Goal: Task Accomplishment & Management: Use online tool/utility

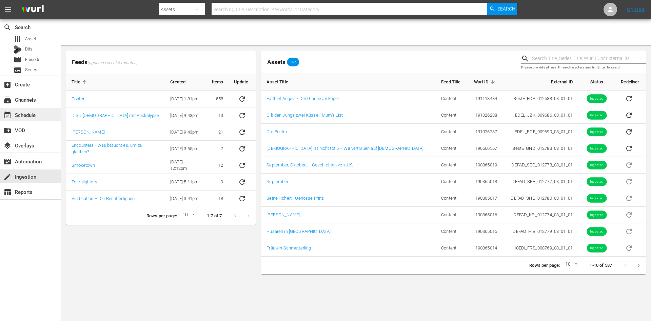
click at [22, 113] on div "event_available Schedule" at bounding box center [19, 114] width 38 height 6
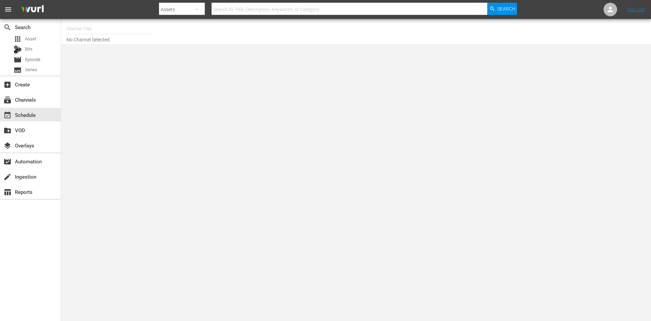
click at [134, 35] on input "text" at bounding box center [110, 29] width 87 height 16
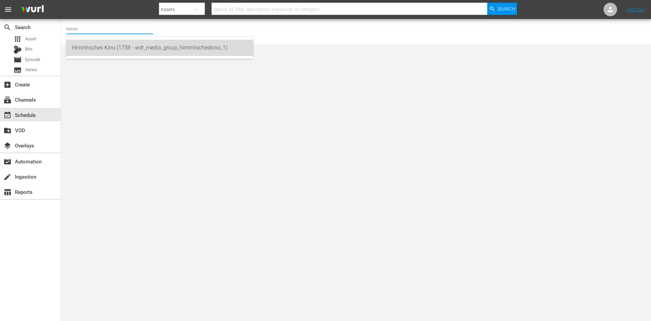
click at [135, 46] on div "Himmlisches Kino (1758 - wdr_media_group_himmlischeskino_1)" at bounding box center [160, 48] width 176 height 16
type input "Himmlisches Kino (1758 - wdr_media_group_himmlischeskino_1)"
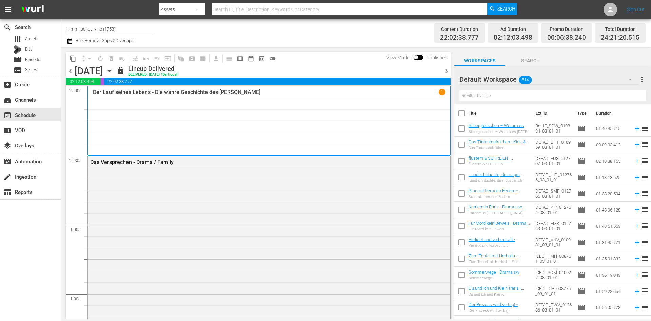
click at [442, 69] on span "chevron_right" at bounding box center [446, 71] width 8 height 8
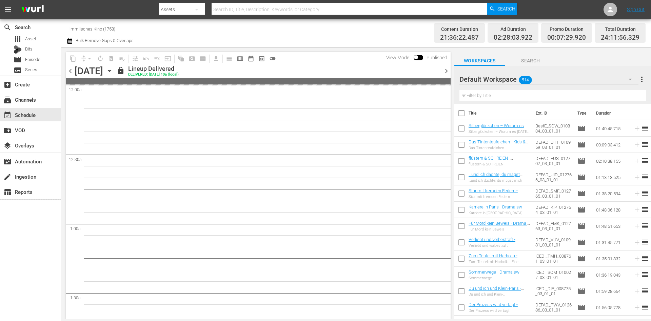
click at [442, 69] on span "chevron_right" at bounding box center [446, 71] width 8 height 8
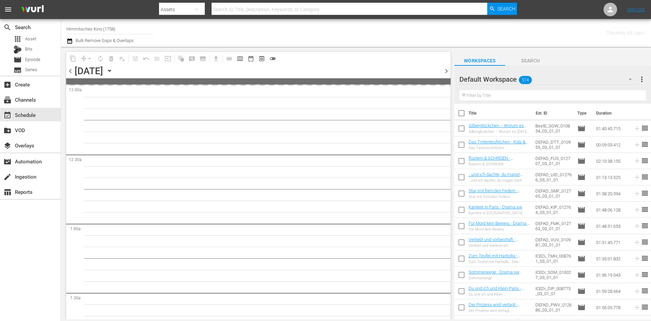
click at [442, 69] on span "chevron_right" at bounding box center [446, 71] width 8 height 8
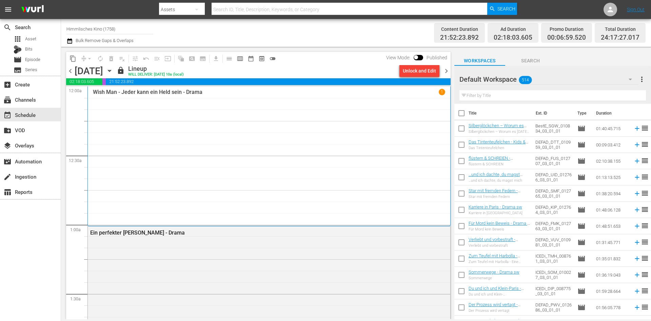
click at [447, 68] on span "chevron_right" at bounding box center [446, 71] width 8 height 8
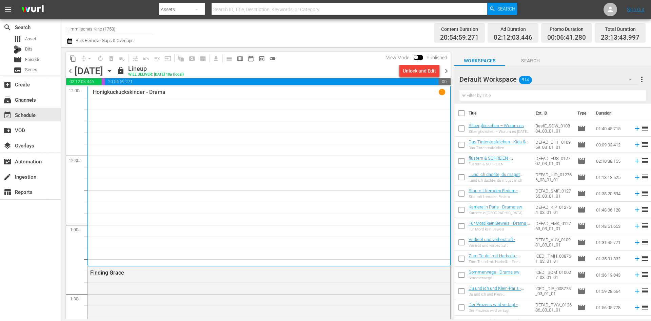
click at [447, 68] on span "chevron_right" at bounding box center [446, 71] width 8 height 8
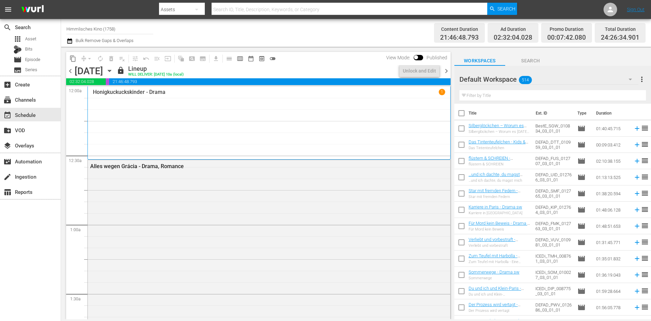
click at [447, 68] on span "chevron_right" at bounding box center [446, 71] width 8 height 8
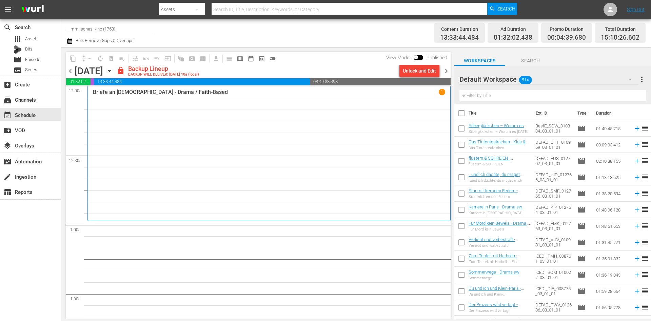
click at [71, 71] on span "chevron_left" at bounding box center [70, 71] width 8 height 8
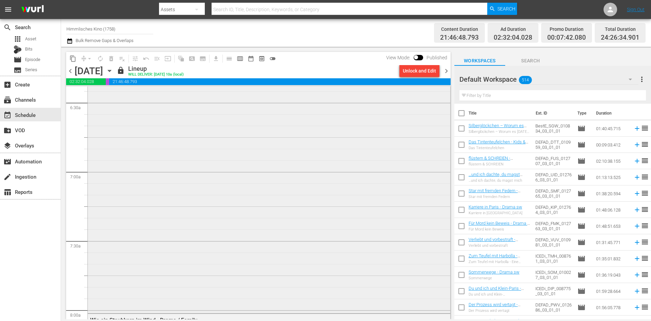
scroll to position [898, 0]
